Goal: Task Accomplishment & Management: Use online tool/utility

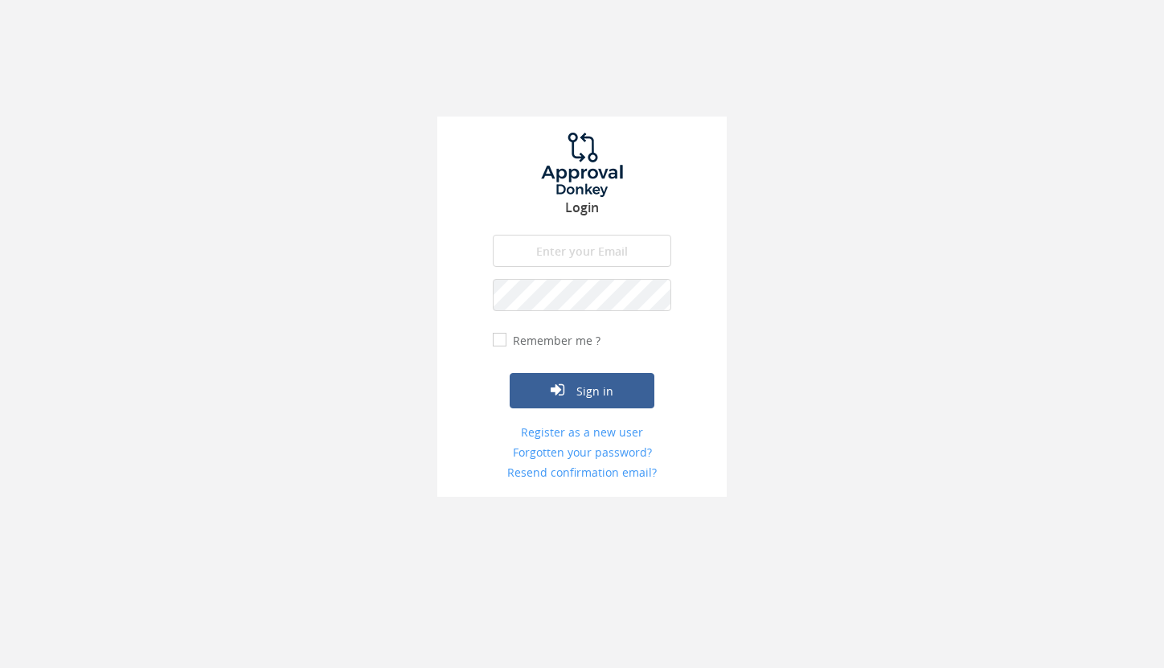
click at [637, 267] on form "The email is required. Invalid email address. The password is required. The ema…" at bounding box center [582, 357] width 178 height 245
click at [572, 259] on input "email" at bounding box center [582, 251] width 178 height 32
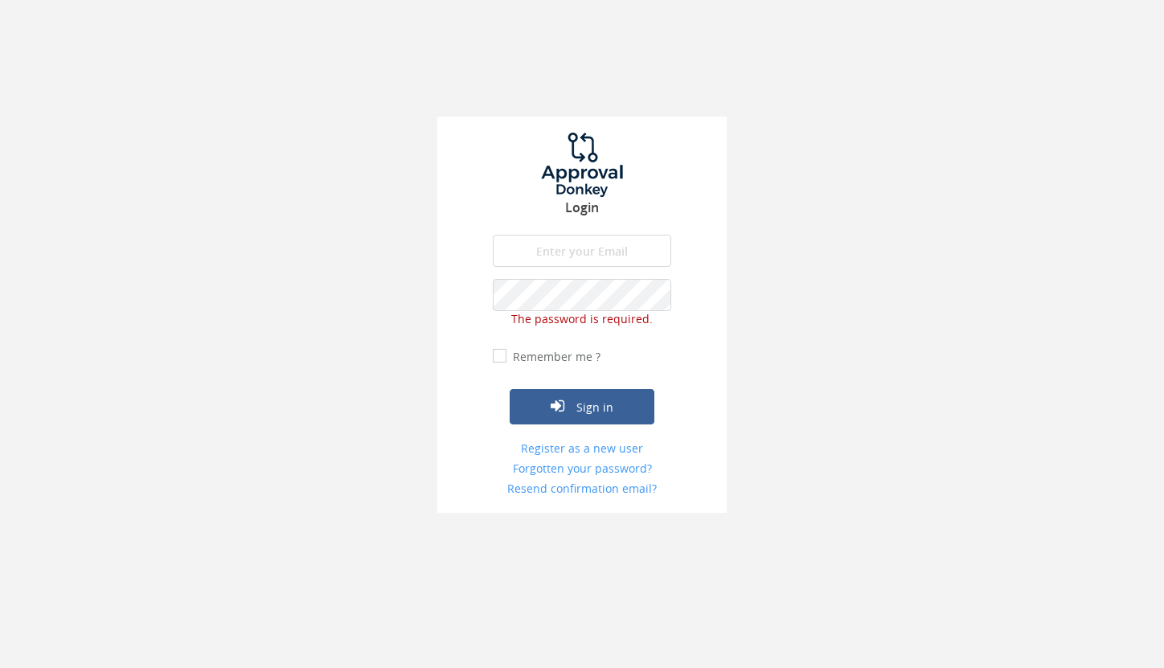
type input "[PERSON_NAME][EMAIL_ADDRESS][DOMAIN_NAME]"
drag, startPoint x: 519, startPoint y: 317, endPoint x: 686, endPoint y: 316, distance: 166.4
click at [686, 316] on div "Login [PERSON_NAME][EMAIL_ADDRESS][DOMAIN_NAME] The email is required. Invalid …" at bounding box center [581, 315] width 289 height 396
click at [598, 408] on button "Sign in" at bounding box center [582, 406] width 145 height 35
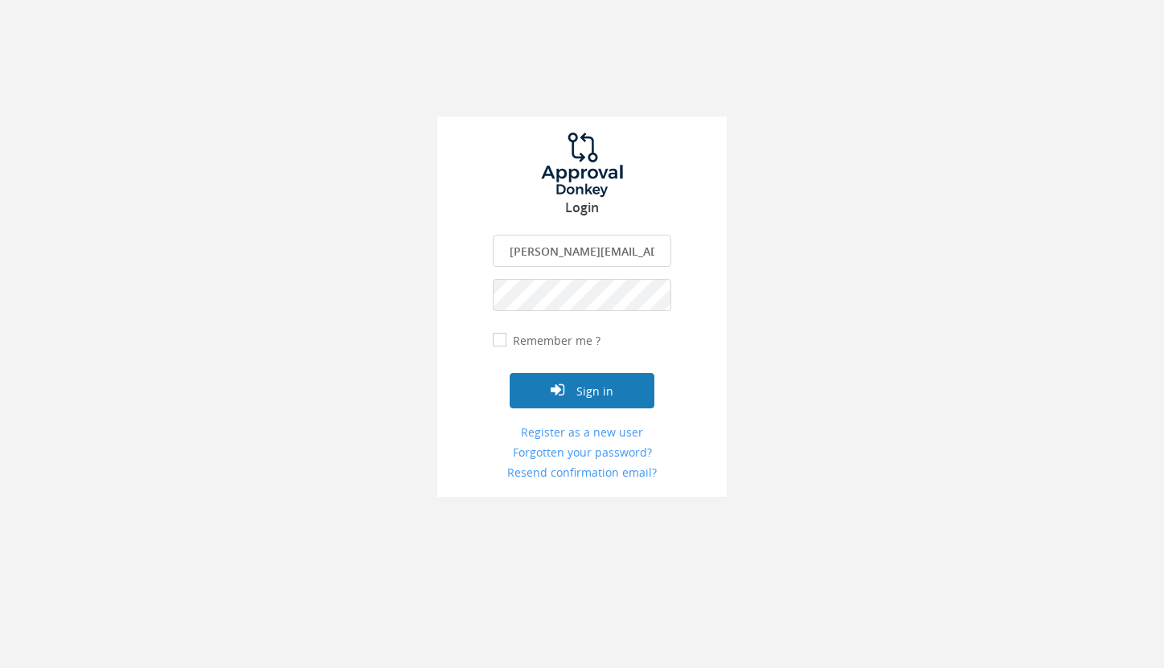
click at [577, 385] on button "Sign in" at bounding box center [582, 390] width 145 height 35
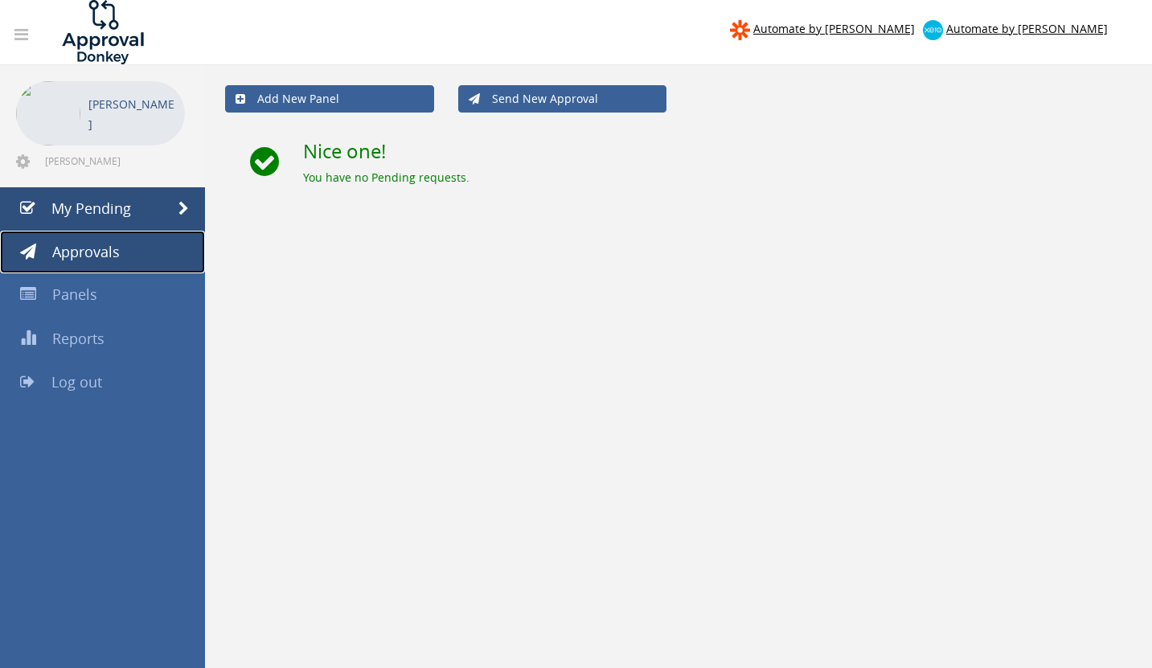
click at [92, 255] on span "Approvals" at bounding box center [86, 251] width 68 height 19
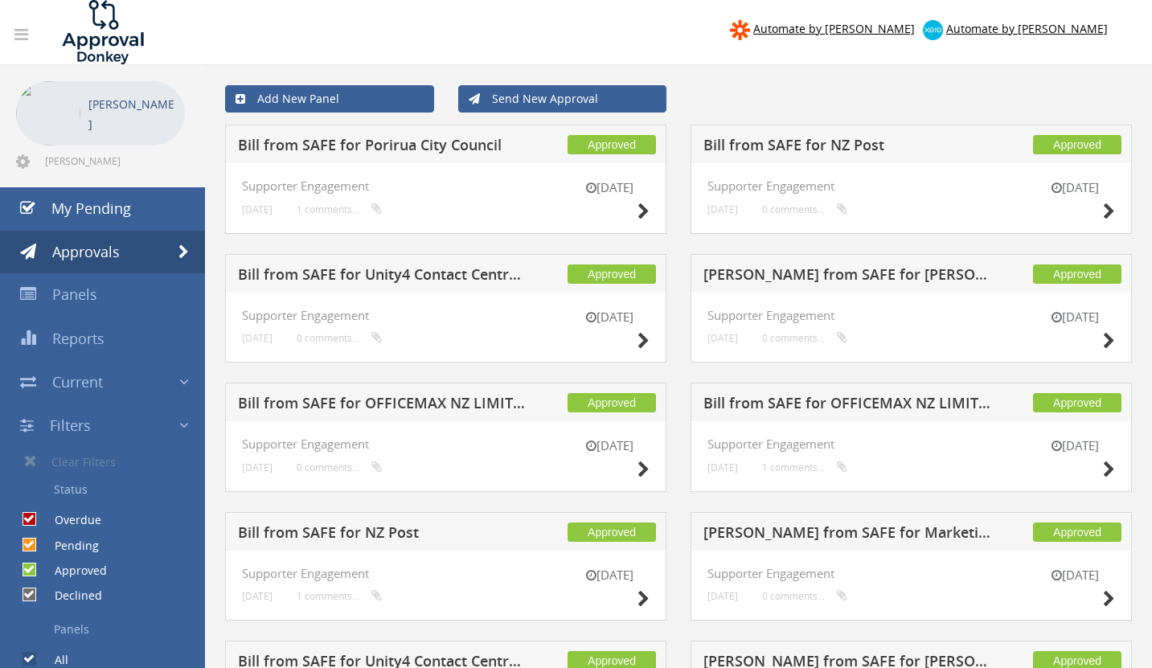
click at [905, 533] on h5 "[PERSON_NAME] from SAFE for Marketing Impact" at bounding box center [848, 535] width 291 height 20
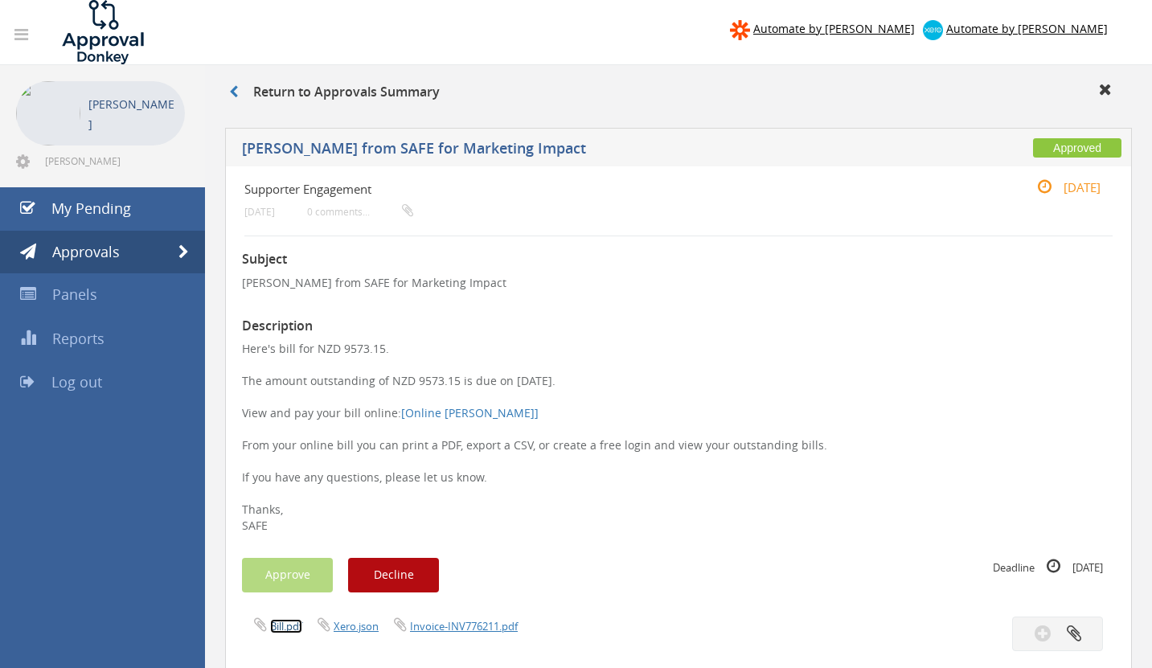
click at [290, 629] on link "Bill.pdf" at bounding box center [286, 626] width 32 height 14
